Goal: Transaction & Acquisition: Download file/media

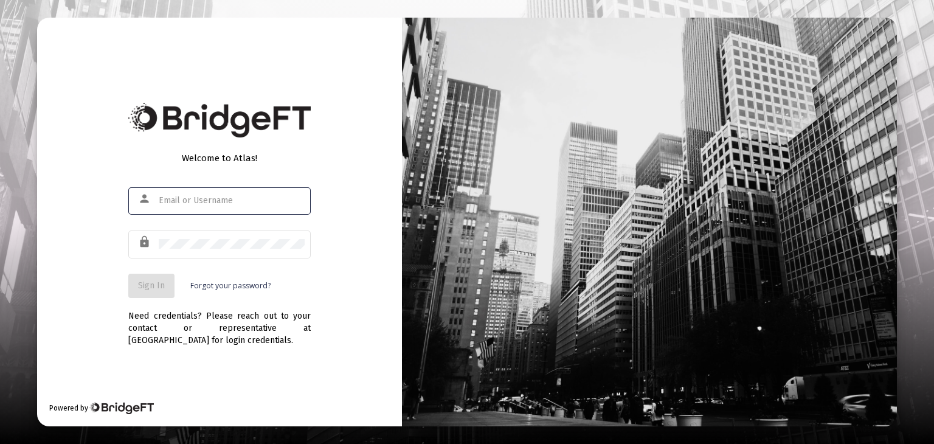
type input "[PERSON_NAME][EMAIL_ADDRESS][DOMAIN_NAME]"
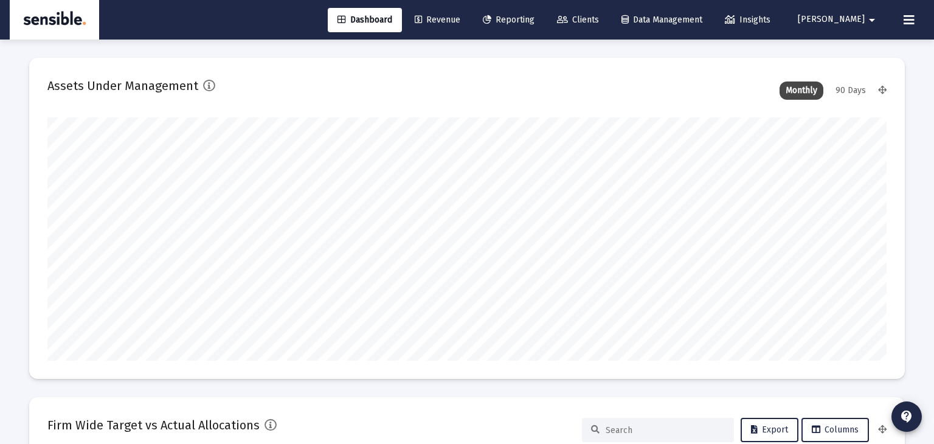
type input "[DATE]"
type input "[PERSON_NAME][EMAIL_ADDRESS][DOMAIN_NAME]"
click at [534, 21] on span "Reporting" at bounding box center [509, 20] width 52 height 10
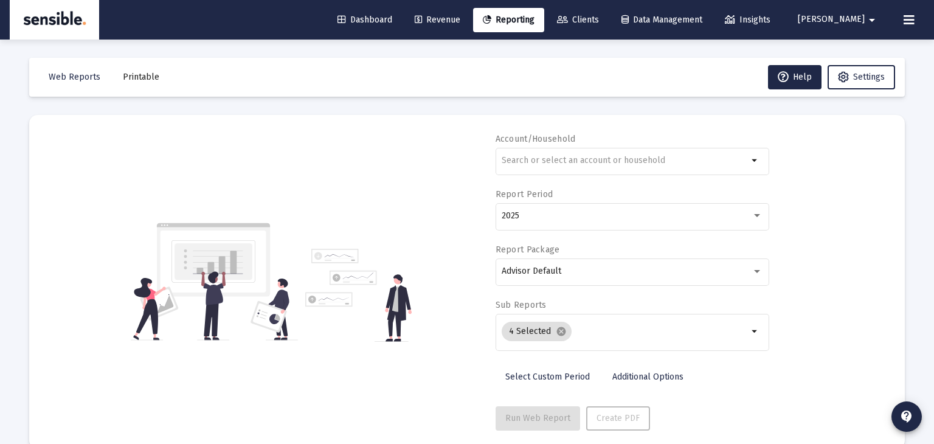
click at [542, 156] on input "text" at bounding box center [625, 161] width 246 height 10
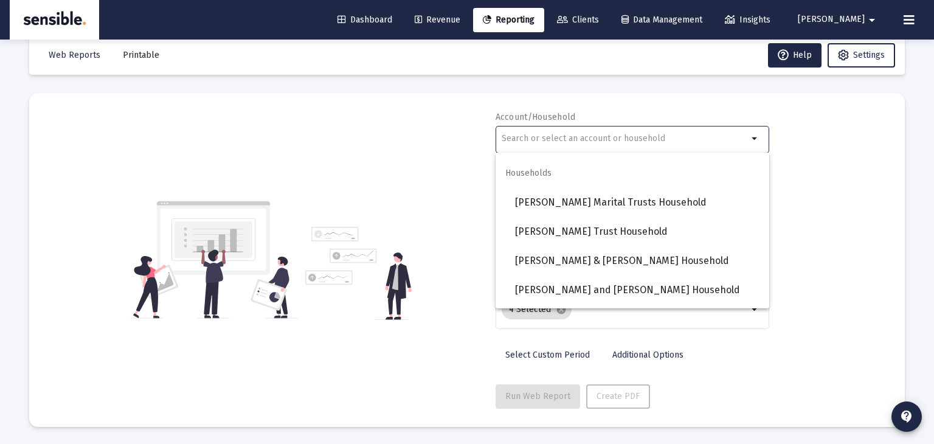
scroll to position [803, 0]
click at [558, 206] on span "[PERSON_NAME] Marital Trusts Household" at bounding box center [637, 201] width 244 height 29
type input "[PERSON_NAME] Marital Trusts Household"
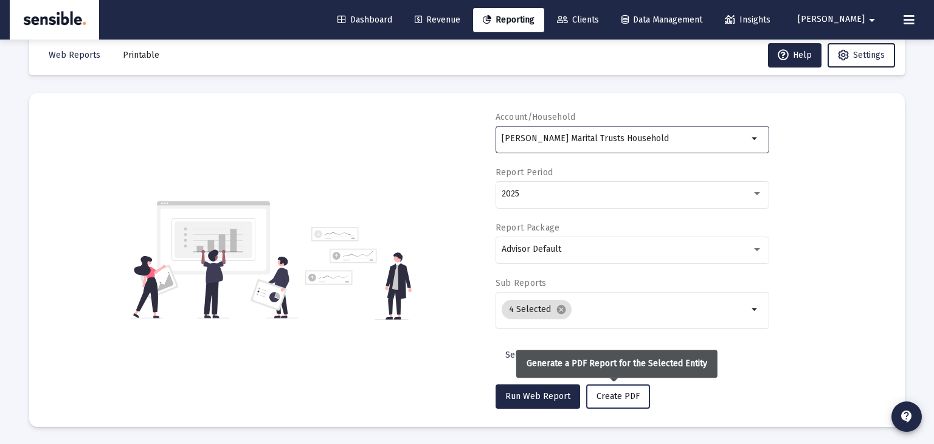
click at [621, 399] on span "Create PDF" at bounding box center [617, 396] width 43 height 10
click at [618, 393] on span "Create PDF" at bounding box center [617, 396] width 43 height 10
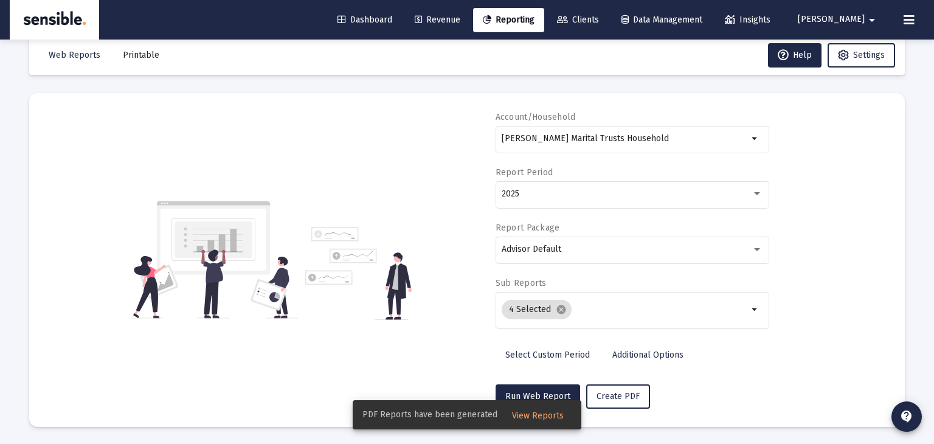
click at [541, 417] on span "View Reports" at bounding box center [538, 415] width 52 height 10
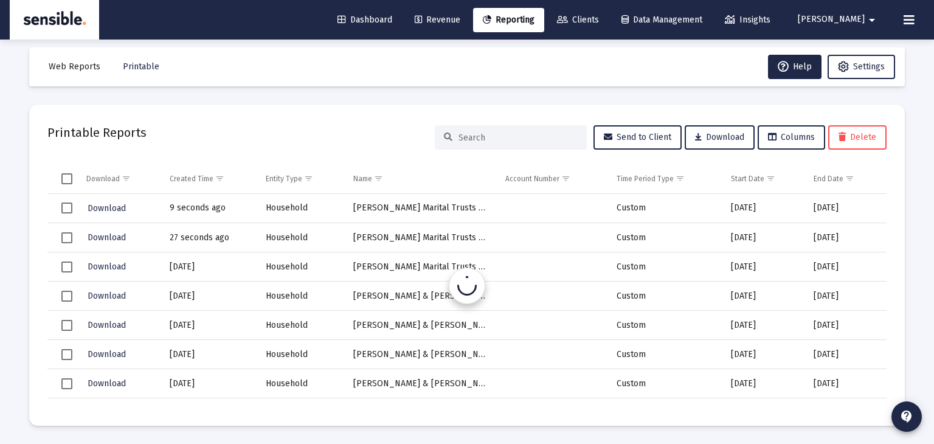
scroll to position [10, 0]
click at [103, 204] on span "Download" at bounding box center [107, 208] width 38 height 10
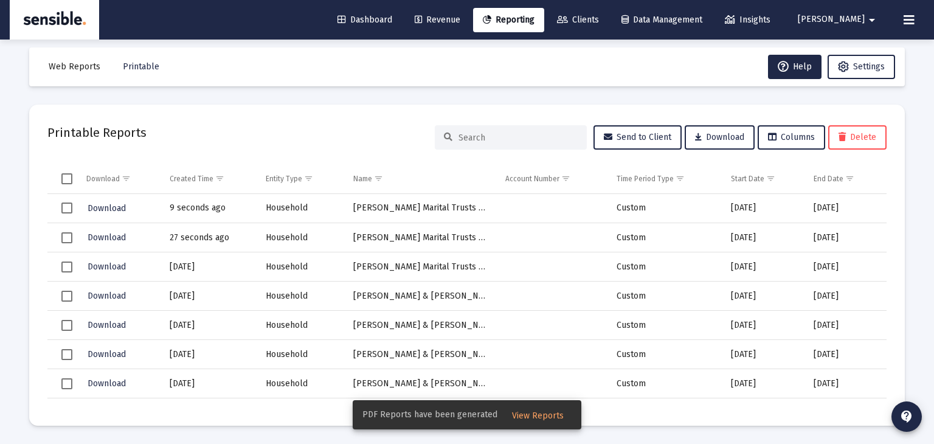
click at [552, 413] on span "View Reports" at bounding box center [538, 415] width 52 height 10
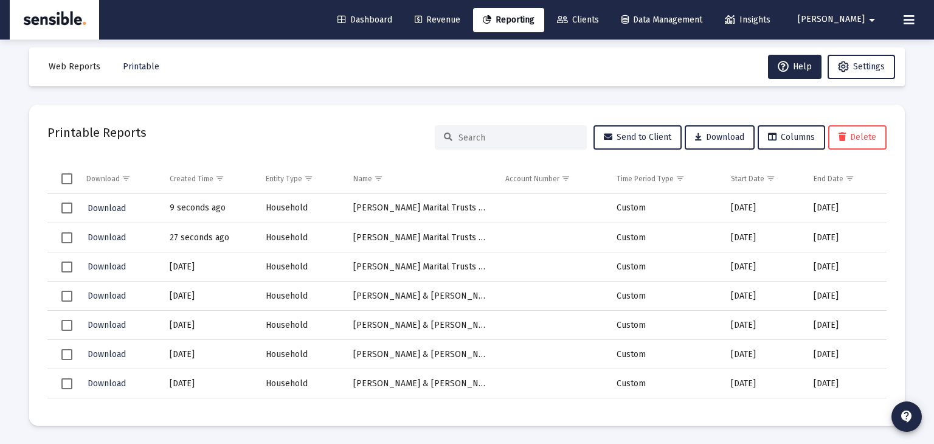
click at [472, 228] on td "[PERSON_NAME] Marital Trusts Household" at bounding box center [421, 237] width 152 height 29
